Goal: Find specific page/section: Find specific page/section

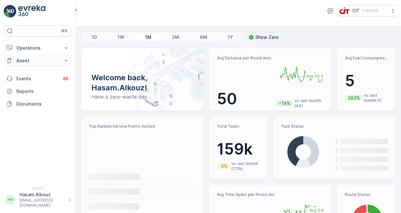
click at [59, 60] on p "Asset" at bounding box center [37, 60] width 43 height 6
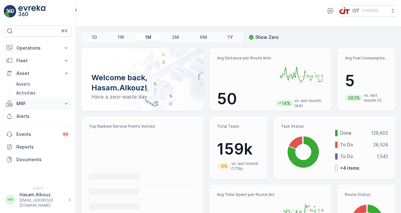
click at [65, 104] on icon at bounding box center [66, 103] width 6 height 6
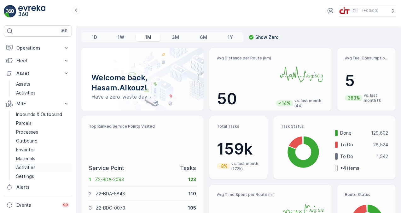
click at [29, 167] on p "Activities" at bounding box center [26, 167] width 20 height 6
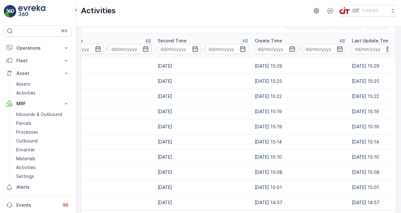
scroll to position [9, 0]
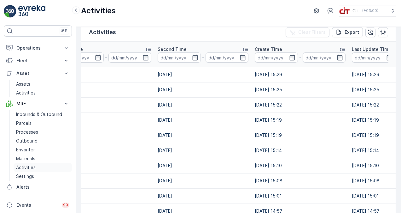
click at [28, 170] on link "Activities" at bounding box center [43, 167] width 58 height 9
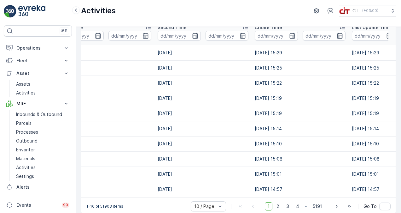
scroll to position [41, 0]
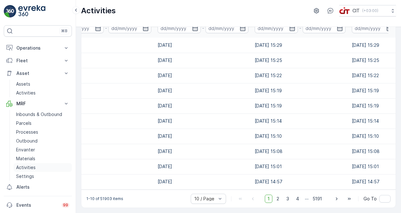
click at [25, 168] on p "Activities" at bounding box center [26, 167] width 20 height 6
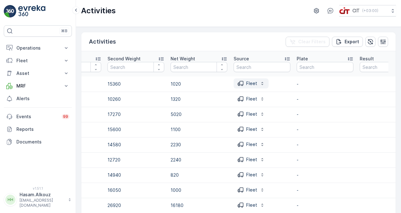
click at [263, 84] on icon "button" at bounding box center [262, 83] width 5 height 5
click at [275, 42] on div "Activities Clear Filters Export" at bounding box center [238, 41] width 315 height 19
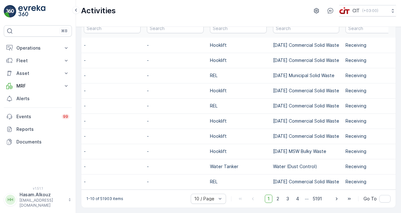
scroll to position [0, 1247]
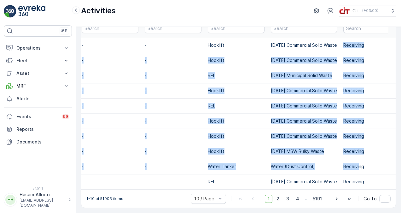
drag, startPoint x: 326, startPoint y: 39, endPoint x: 342, endPoint y: 163, distance: 124.4
copy tbody "Receiving 25133 20250928150843900 Contaminated 8940 10260 1320 Fleet - [DATE] […"
click at [366, 118] on p "Receiving" at bounding box center [372, 121] width 57 height 6
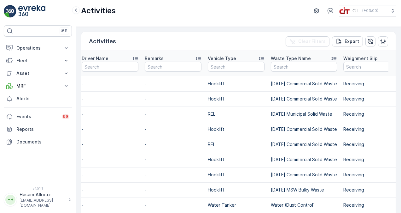
scroll to position [0, 0]
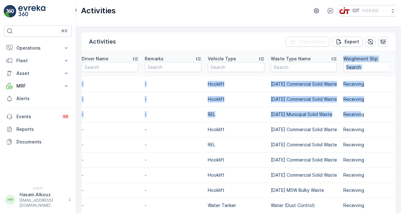
drag, startPoint x: 328, startPoint y: 55, endPoint x: 344, endPoint y: 110, distance: 57.0
click at [351, 91] on td "Receiving" at bounding box center [371, 83] width 63 height 15
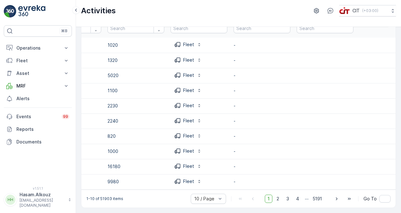
scroll to position [0, 274]
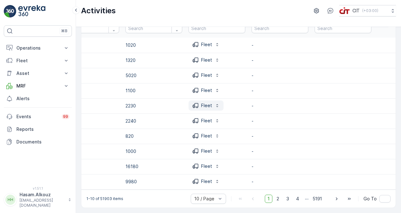
click at [215, 105] on div "Fleet" at bounding box center [205, 105] width 27 height 6
click at [134, 105] on p "2230" at bounding box center [154, 106] width 57 height 6
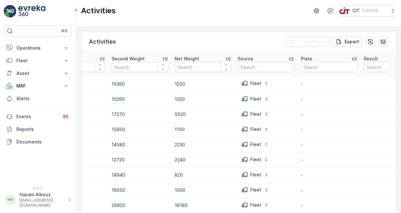
scroll to position [32, 0]
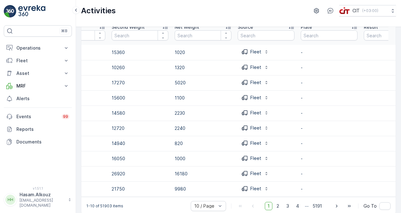
drag, startPoint x: 172, startPoint y: 196, endPoint x: 144, endPoint y: 195, distance: 27.8
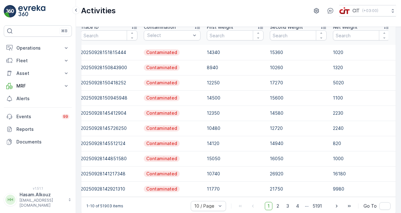
scroll to position [0, 82]
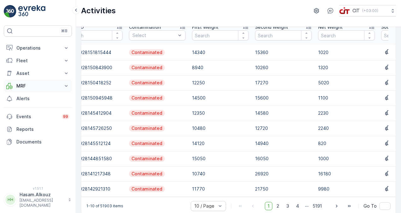
click at [62, 88] on button "MRF" at bounding box center [38, 85] width 68 height 13
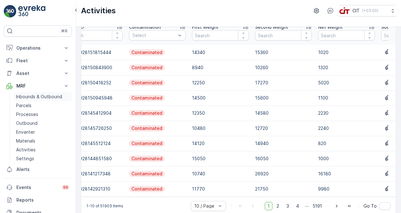
click at [34, 96] on p "Inbounds & Outbound" at bounding box center [39, 96] width 46 height 6
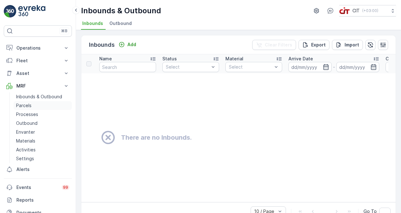
click at [36, 103] on link "Parcels" at bounding box center [43, 105] width 58 height 9
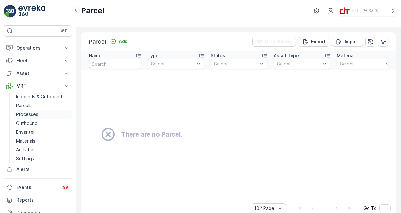
click at [37, 114] on p "Processes" at bounding box center [27, 114] width 22 height 6
click at [38, 120] on link "Outbound" at bounding box center [43, 123] width 58 height 9
click at [35, 132] on link "Envanter" at bounding box center [43, 131] width 58 height 9
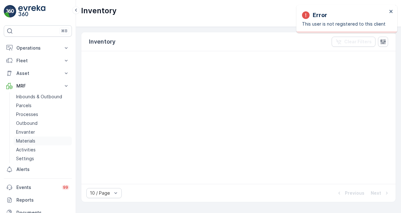
click at [33, 143] on p "Materials" at bounding box center [25, 141] width 19 height 6
click at [31, 150] on p "Activities" at bounding box center [26, 149] width 20 height 6
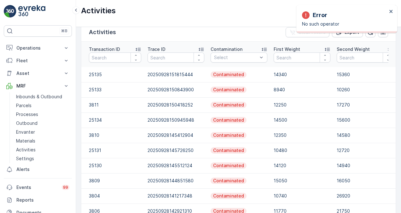
scroll to position [41, 0]
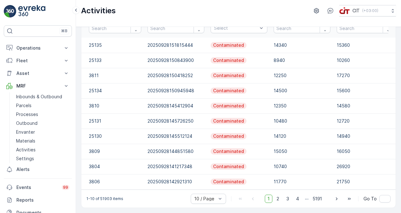
drag, startPoint x: 131, startPoint y: 190, endPoint x: 151, endPoint y: 192, distance: 20.3
click at [151, 192] on div "1-10 of 51903 items 10 / Page 1 2 3 4 ... 5191 Go To" at bounding box center [238, 198] width 315 height 18
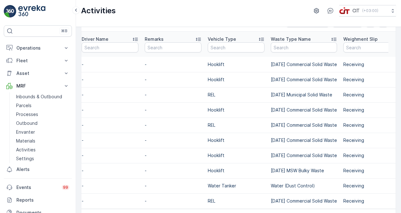
scroll to position [0, 0]
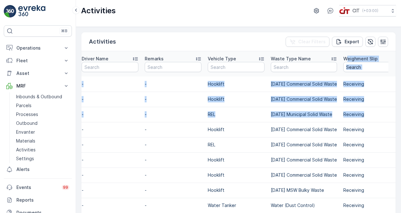
drag, startPoint x: 331, startPoint y: 54, endPoint x: 349, endPoint y: 120, distance: 68.0
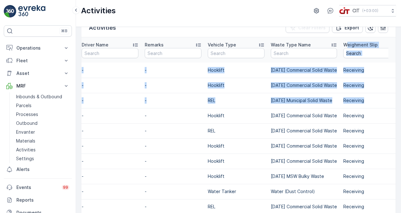
scroll to position [32, 0]
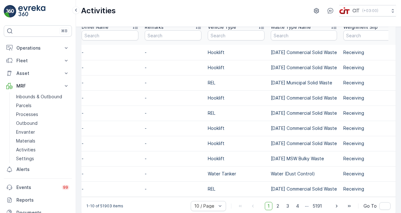
click at [360, 108] on td "Receiving" at bounding box center [371, 112] width 63 height 15
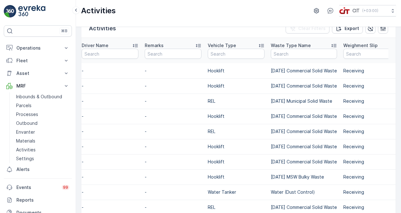
scroll to position [0, 0]
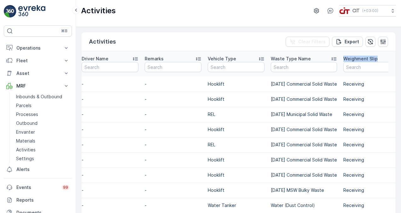
drag, startPoint x: 326, startPoint y: 53, endPoint x: 360, endPoint y: 56, distance: 34.9
click at [360, 56] on th "Weighment Slip" at bounding box center [371, 63] width 63 height 25
drag, startPoint x: 360, startPoint y: 56, endPoint x: 352, endPoint y: 80, distance: 24.8
click at [352, 80] on td "Receiving" at bounding box center [371, 83] width 63 height 15
drag, startPoint x: 327, startPoint y: 52, endPoint x: 360, endPoint y: 56, distance: 32.7
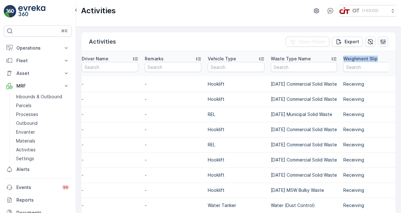
click at [360, 56] on th "Weighment Slip" at bounding box center [371, 63] width 63 height 25
drag, startPoint x: 360, startPoint y: 56, endPoint x: 358, endPoint y: 80, distance: 24.1
click at [358, 81] on p "Receiving" at bounding box center [372, 84] width 57 height 6
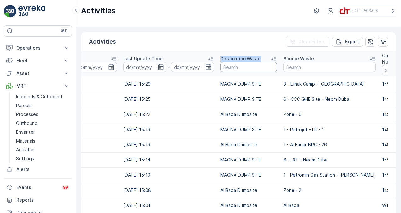
drag, startPoint x: 218, startPoint y: 54, endPoint x: 258, endPoint y: 61, distance: 40.5
click at [258, 61] on th "Destination Waste" at bounding box center [248, 63] width 63 height 25
click at [248, 93] on td "MAGNA DUMP SITE" at bounding box center [248, 98] width 63 height 15
click at [275, 59] on icon at bounding box center [274, 59] width 6 height 6
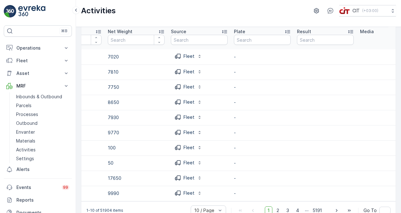
scroll to position [41, 0]
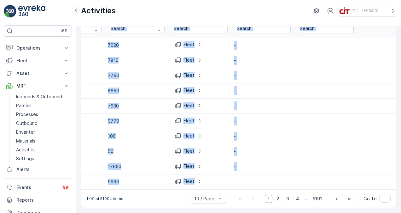
drag, startPoint x: 183, startPoint y: 186, endPoint x: 151, endPoint y: 186, distance: 32.2
click at [151, 186] on div "Transaction ID Trace ID Contamination Select First Weight Second Weight Net Wei…" at bounding box center [238, 100] width 315 height 177
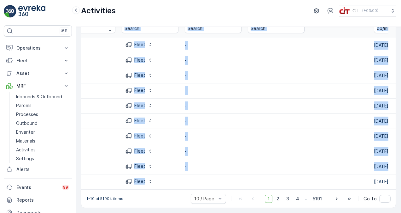
scroll to position [0, 374]
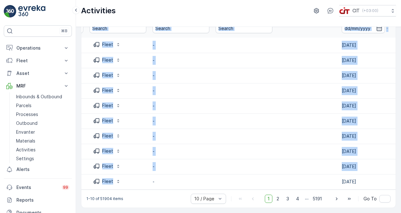
click at [199, 168] on td "-" at bounding box center [181, 166] width 63 height 15
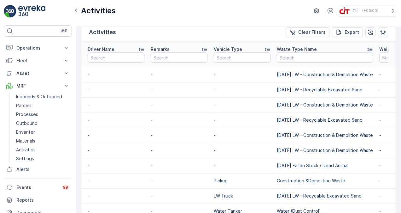
scroll to position [0, 0]
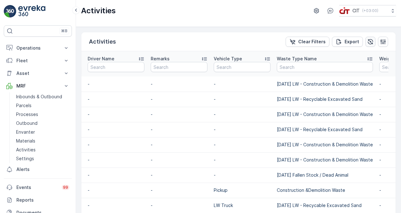
click at [372, 41] on icon "button" at bounding box center [371, 41] width 6 height 6
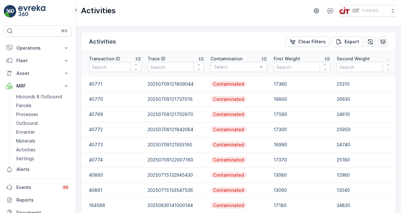
click at [183, 29] on div "Activities Clear Filters Export Transaction ID Trace ID Contamination Select Fi…" at bounding box center [238, 120] width 325 height 186
